Goal: Browse casually

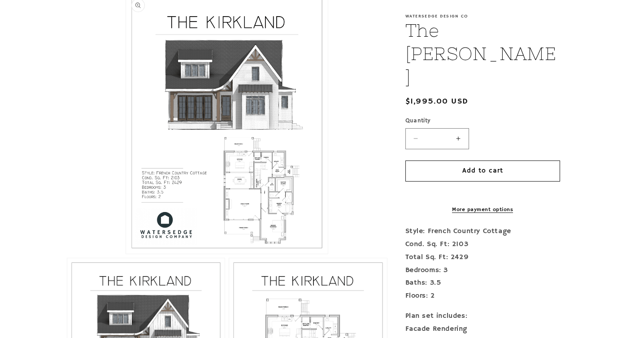
scroll to position [221, 0]
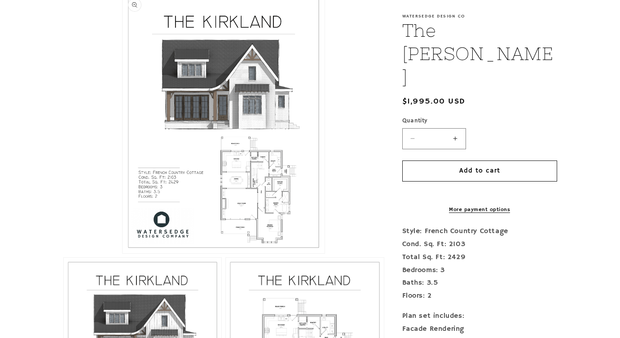
click at [123, 254] on button "Open media 1 in modal" at bounding box center [123, 254] width 0 height 0
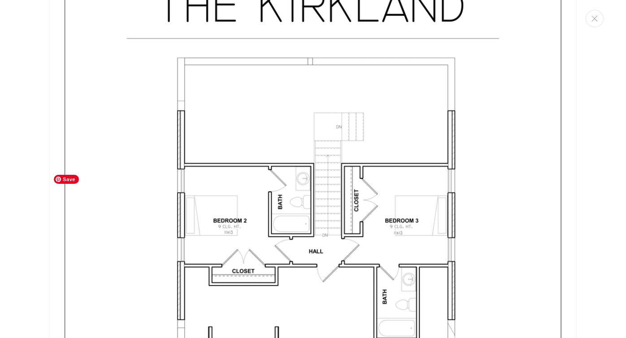
scroll to position [2146, 0]
